Goal: Task Accomplishment & Management: Manage account settings

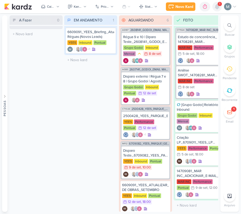
click at [215, 6] on icon at bounding box center [217, 6] width 6 height 6
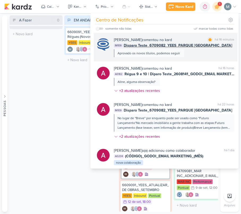
click at [191, 40] on div "[PERSON_NAME] comentou no kard marcar como lida há 16 minutos" at bounding box center [174, 40] width 120 height 6
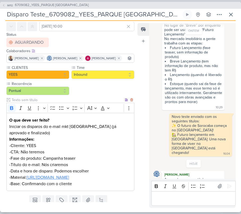
scroll to position [62, 0]
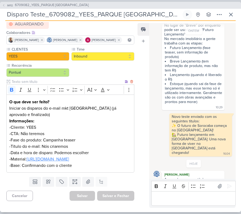
drag, startPoint x: 67, startPoint y: 153, endPoint x: 136, endPoint y: 33, distance: 138.8
click at [67, 157] on u "[URL][DOMAIN_NAME]" at bounding box center [48, 159] width 42 height 5
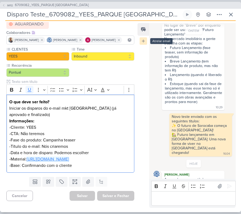
scroll to position [202, 0]
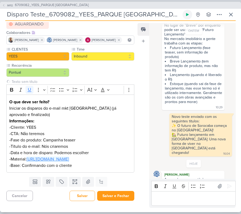
click at [188, 14] on icon at bounding box center [187, 14] width 4 height 4
drag, startPoint x: 194, startPoint y: 204, endPoint x: 187, endPoint y: 204, distance: 7.4
click at [194, 204] on div "Editor editing area: main" at bounding box center [193, 198] width 84 height 15
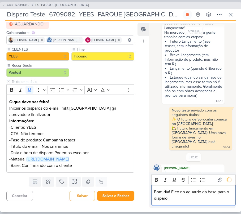
scroll to position [217, 0]
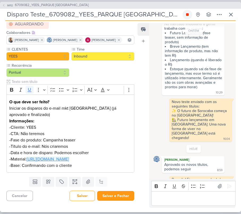
click at [184, 13] on button at bounding box center [187, 15] width 10 height 10
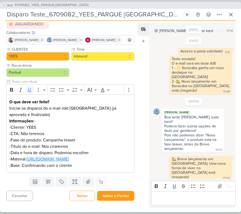
scroll to position [0, 0]
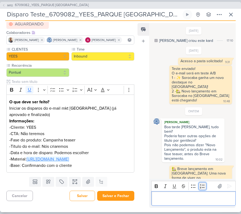
click at [200, 184] on icon "Editor toolbar" at bounding box center [202, 186] width 5 height 5
click at [202, 200] on li "Editor editing area: main" at bounding box center [195, 198] width 73 height 6
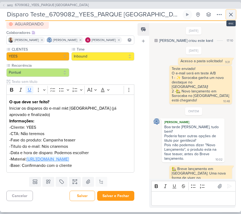
click at [228, 11] on button at bounding box center [231, 15] width 10 height 10
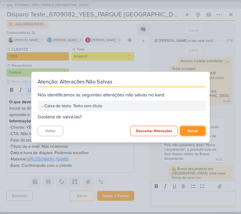
click at [191, 130] on button "Salvar" at bounding box center [192, 131] width 25 height 10
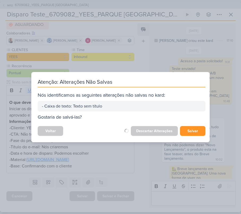
scroll to position [61, 0]
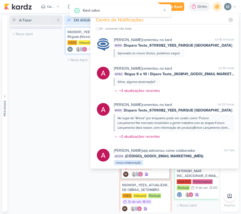
click at [46, 98] on div "A Fazer 0 Mover Para Esquerda Mover Para Direita [GEOGRAPHIC_DATA] O título do …" at bounding box center [36, 113] width 53 height 197
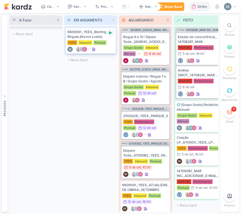
click at [110, 34] on icon at bounding box center [110, 33] width 4 height 4
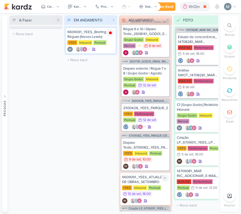
scroll to position [0, 0]
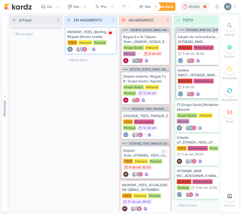
click at [141, 173] on img at bounding box center [140, 174] width 5 height 5
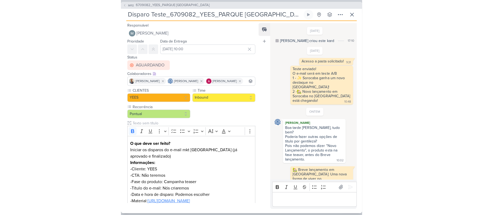
scroll to position [243, 0]
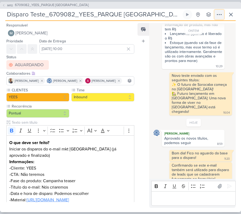
click at [220, 14] on icon at bounding box center [219, 14] width 6 height 6
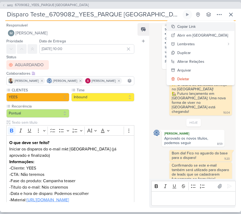
click at [195, 26] on div "Copiar Link" at bounding box center [186, 27] width 18 height 6
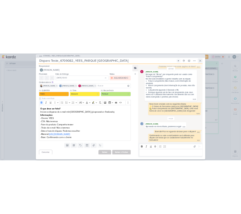
scroll to position [137, 0]
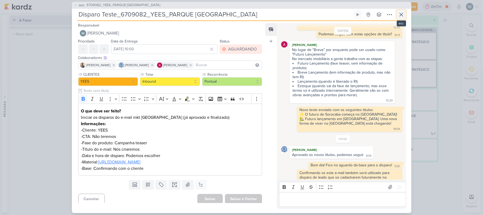
click at [240, 17] on icon at bounding box center [401, 14] width 6 height 6
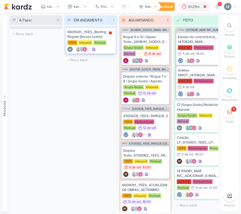
click at [110, 35] on div at bounding box center [110, 32] width 7 height 7
click at [221, 8] on div at bounding box center [217, 7] width 10 height 10
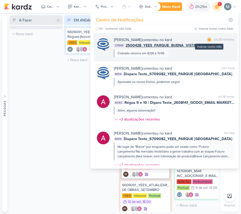
click at [207, 47] on div "marcar como lida" at bounding box center [209, 47] width 28 height 6
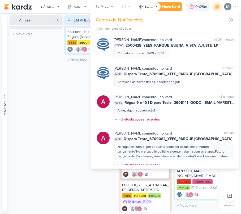
click at [68, 87] on div "EM ANDAMENTO 1 Mover Para Esquerda Mover Para Direita [GEOGRAPHIC_DATA] 6609091…" at bounding box center [90, 113] width 53 height 197
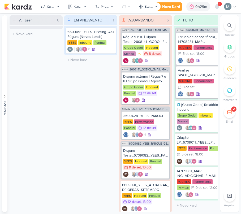
click at [62, 112] on div "A Fazer 0 Mover Para Esquerda Mover Para Direita [GEOGRAPHIC_DATA] O título do …" at bounding box center [36, 113] width 53 height 197
